Goal: Task Accomplishment & Management: Use online tool/utility

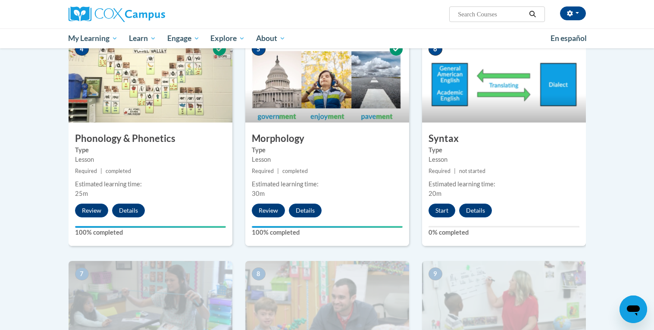
scroll to position [441, 0]
click at [439, 211] on button "Start" at bounding box center [442, 210] width 27 height 14
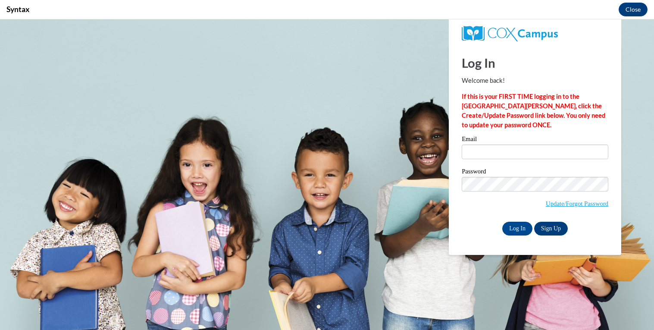
scroll to position [0, 0]
click at [498, 145] on input "Email" at bounding box center [535, 152] width 147 height 15
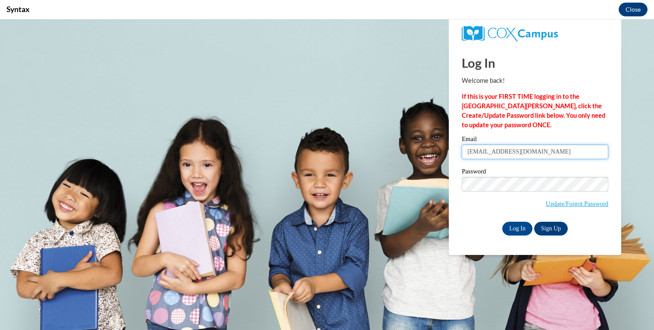
type input "alexander200070@students.reinhardt.edu"
click at [512, 230] on input "Log In" at bounding box center [518, 229] width 30 height 14
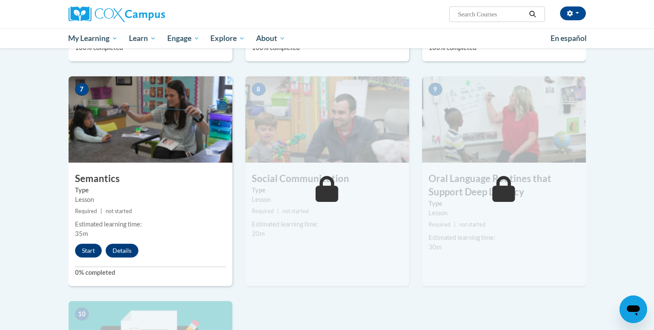
scroll to position [631, 0]
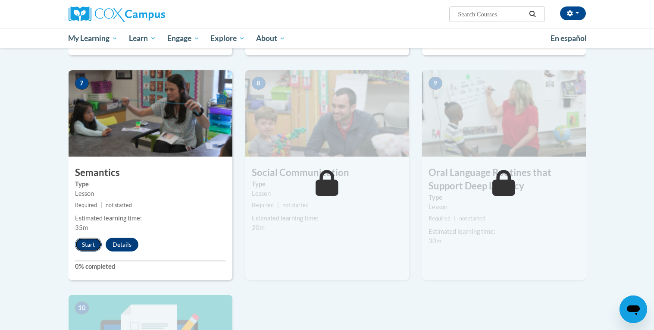
click at [80, 245] on button "Start" at bounding box center [88, 245] width 27 height 14
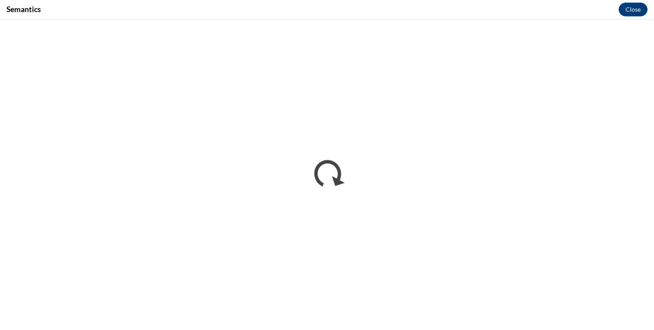
scroll to position [0, 0]
